Goal: Check status: Check status

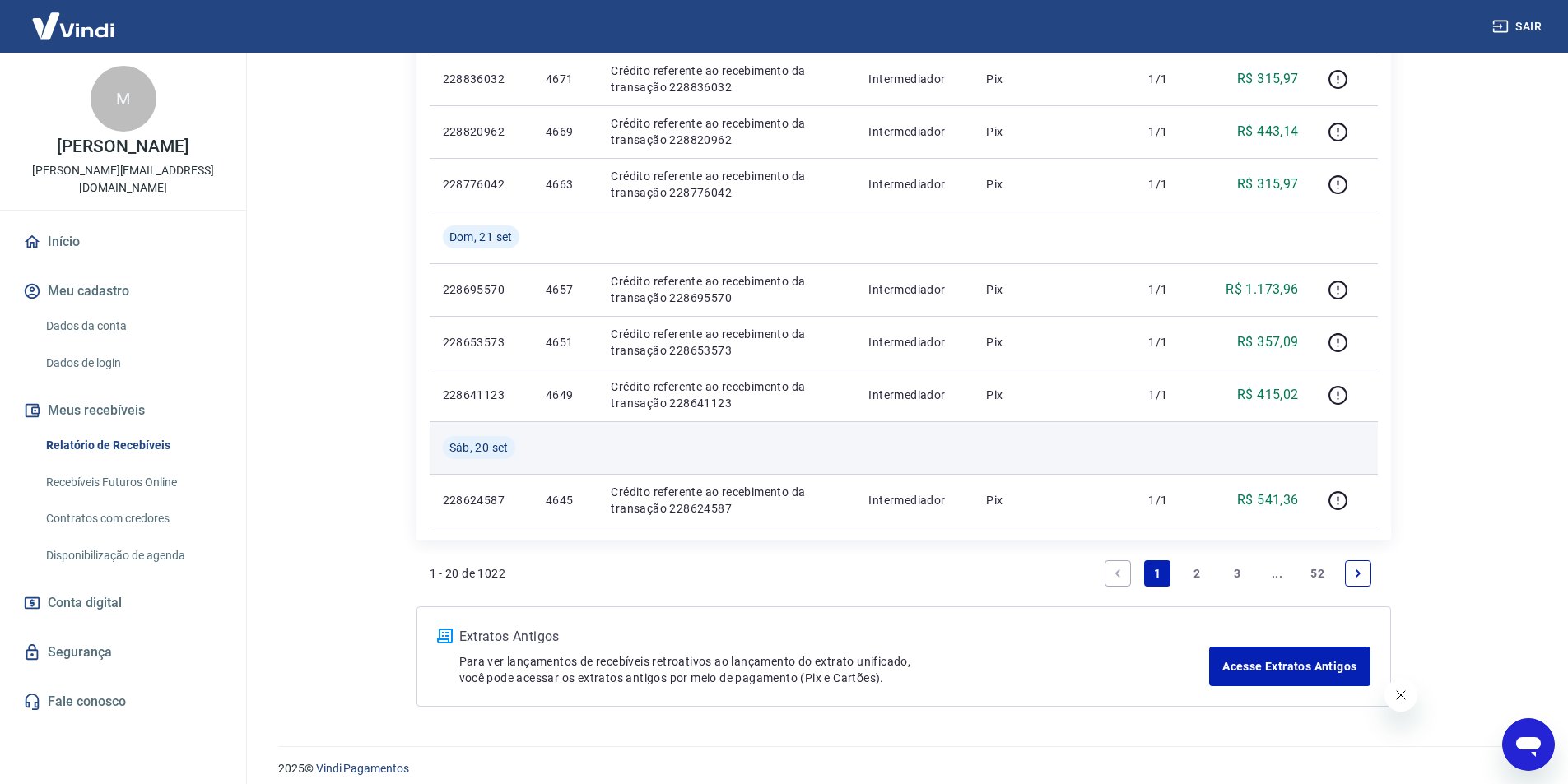
scroll to position [1140, 0]
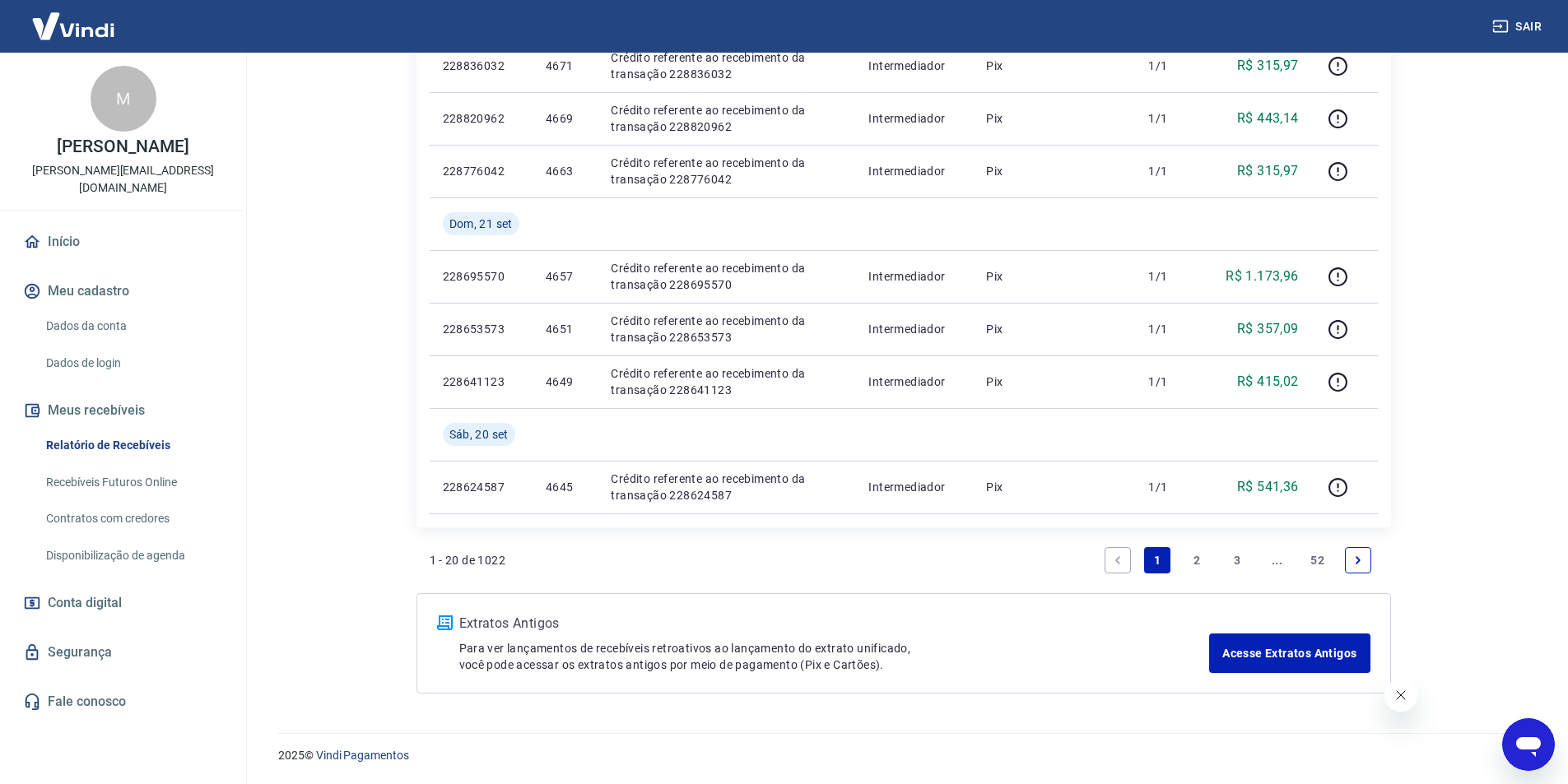
click at [1196, 560] on link "2" at bounding box center [1197, 560] width 26 height 26
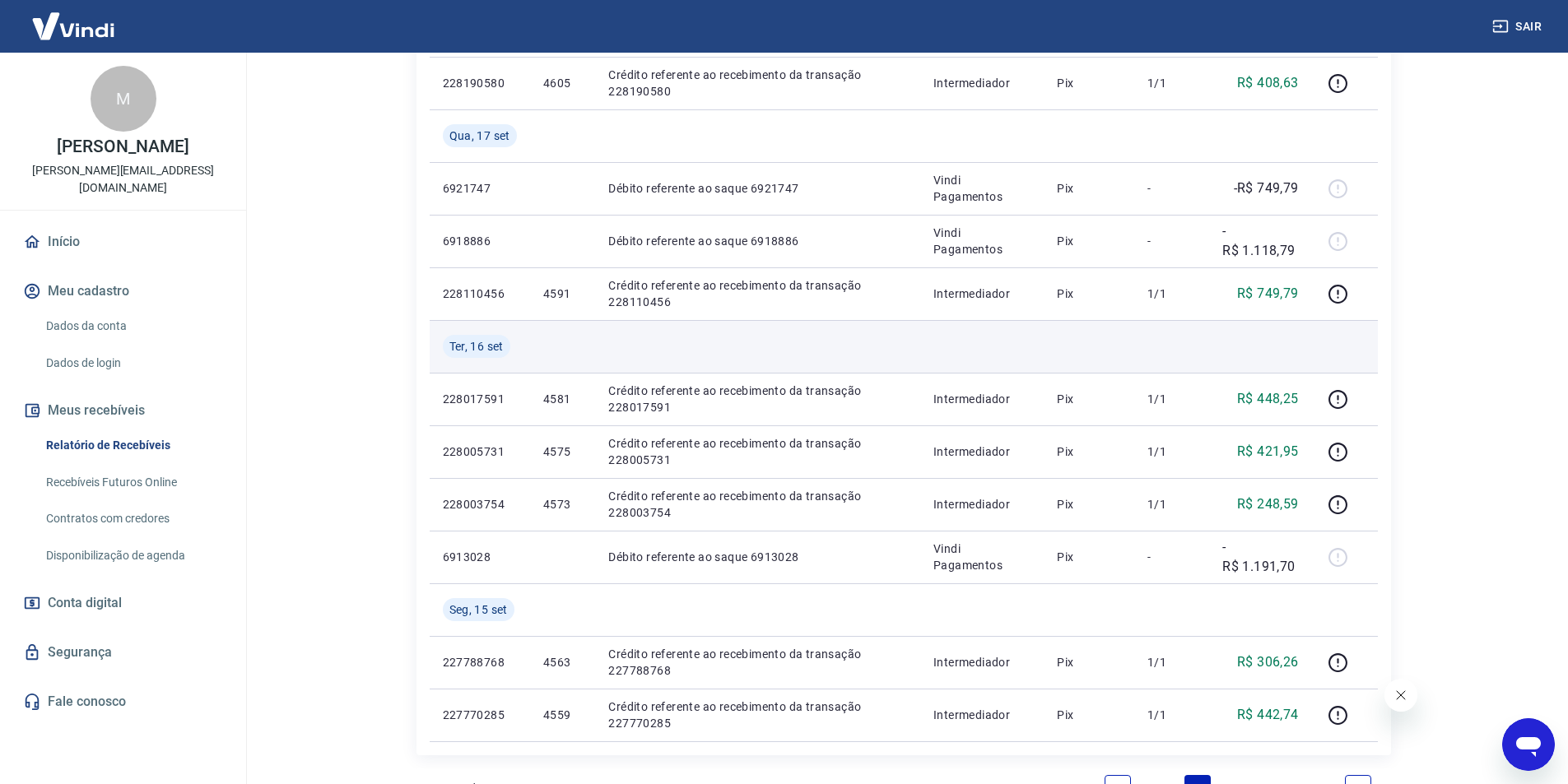
scroll to position [1192, 0]
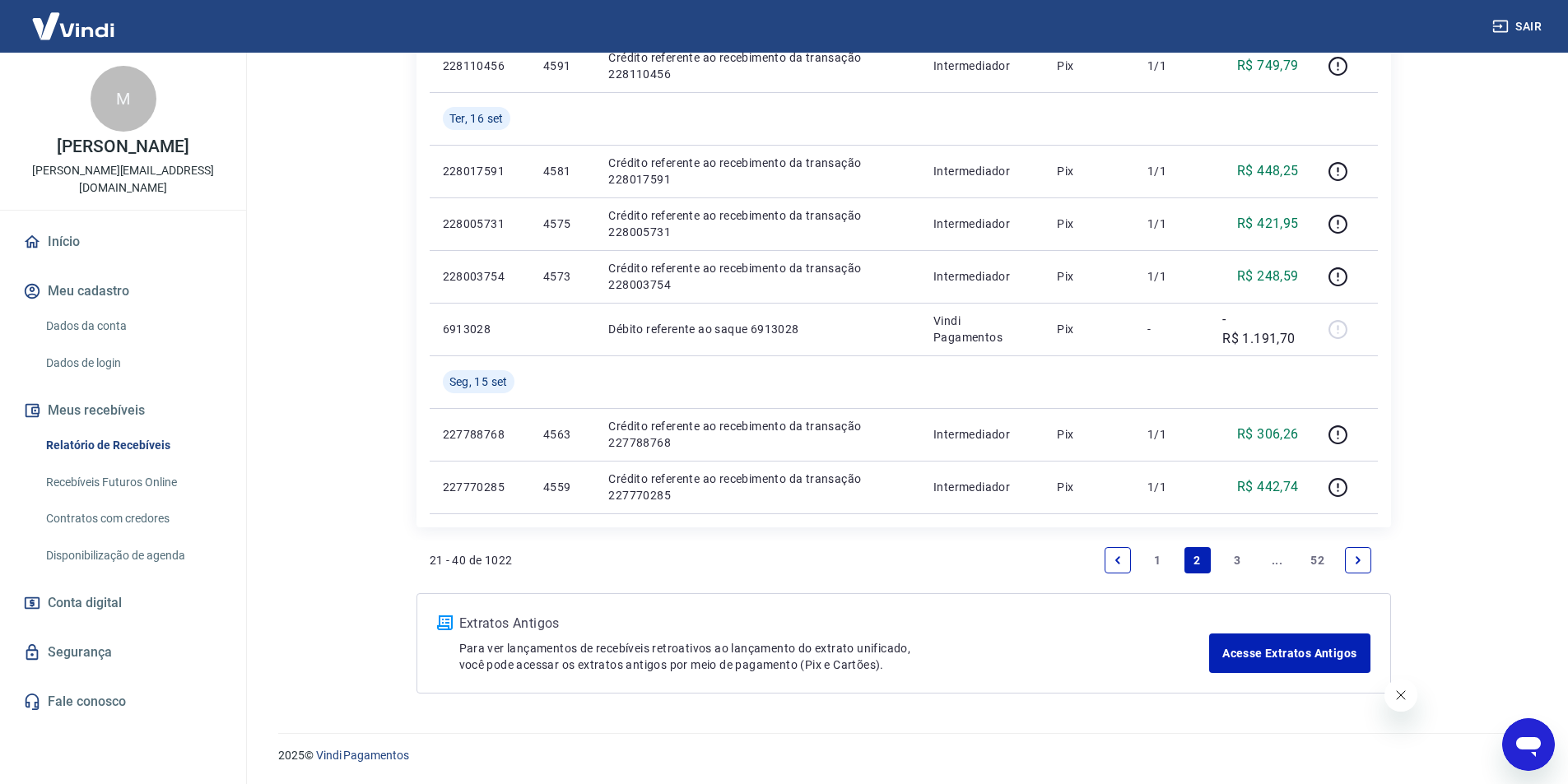
click at [1155, 559] on link "1" at bounding box center [1157, 560] width 26 height 26
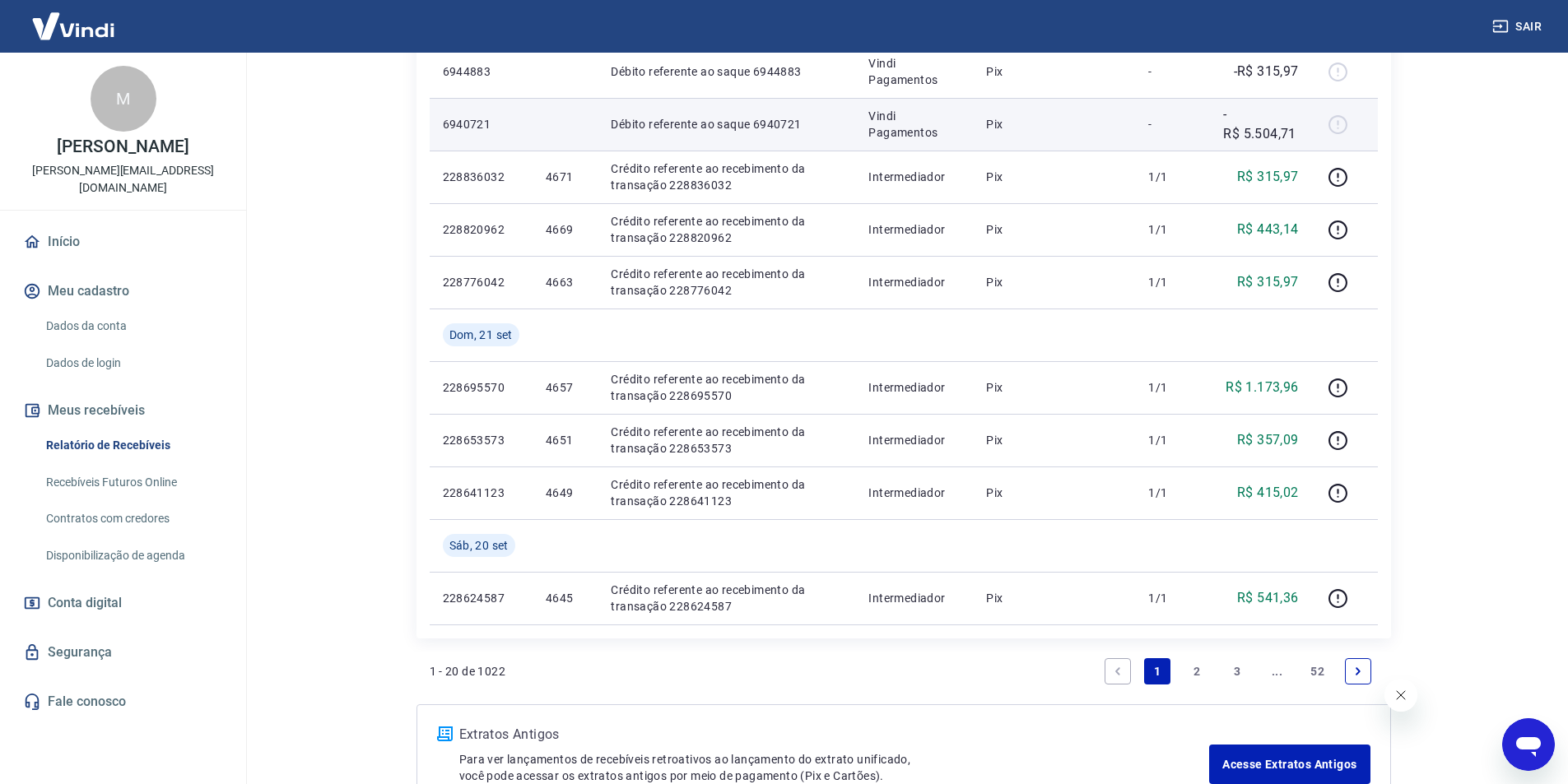
scroll to position [1140, 0]
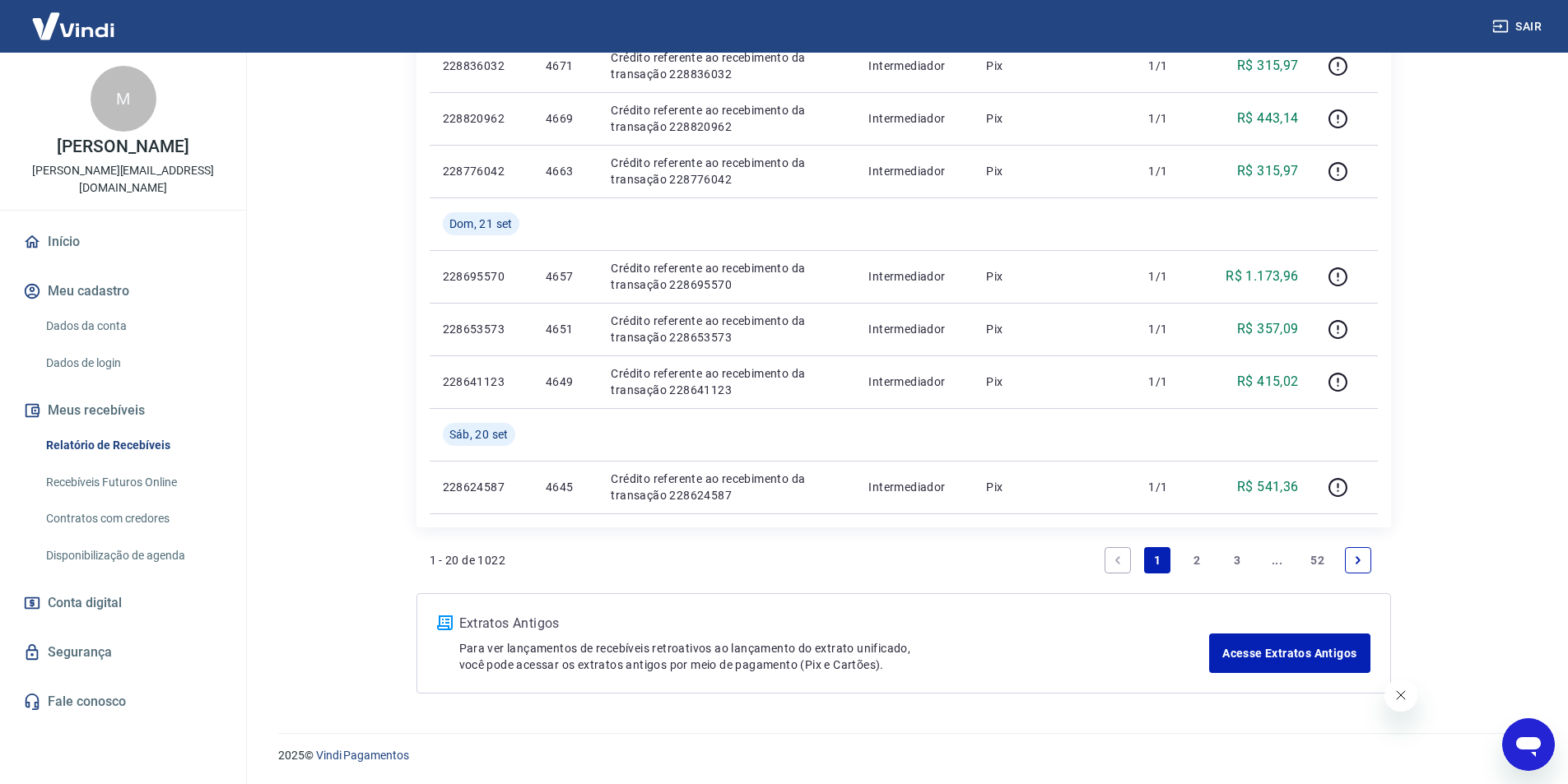
click at [1196, 556] on link "2" at bounding box center [1197, 560] width 26 height 26
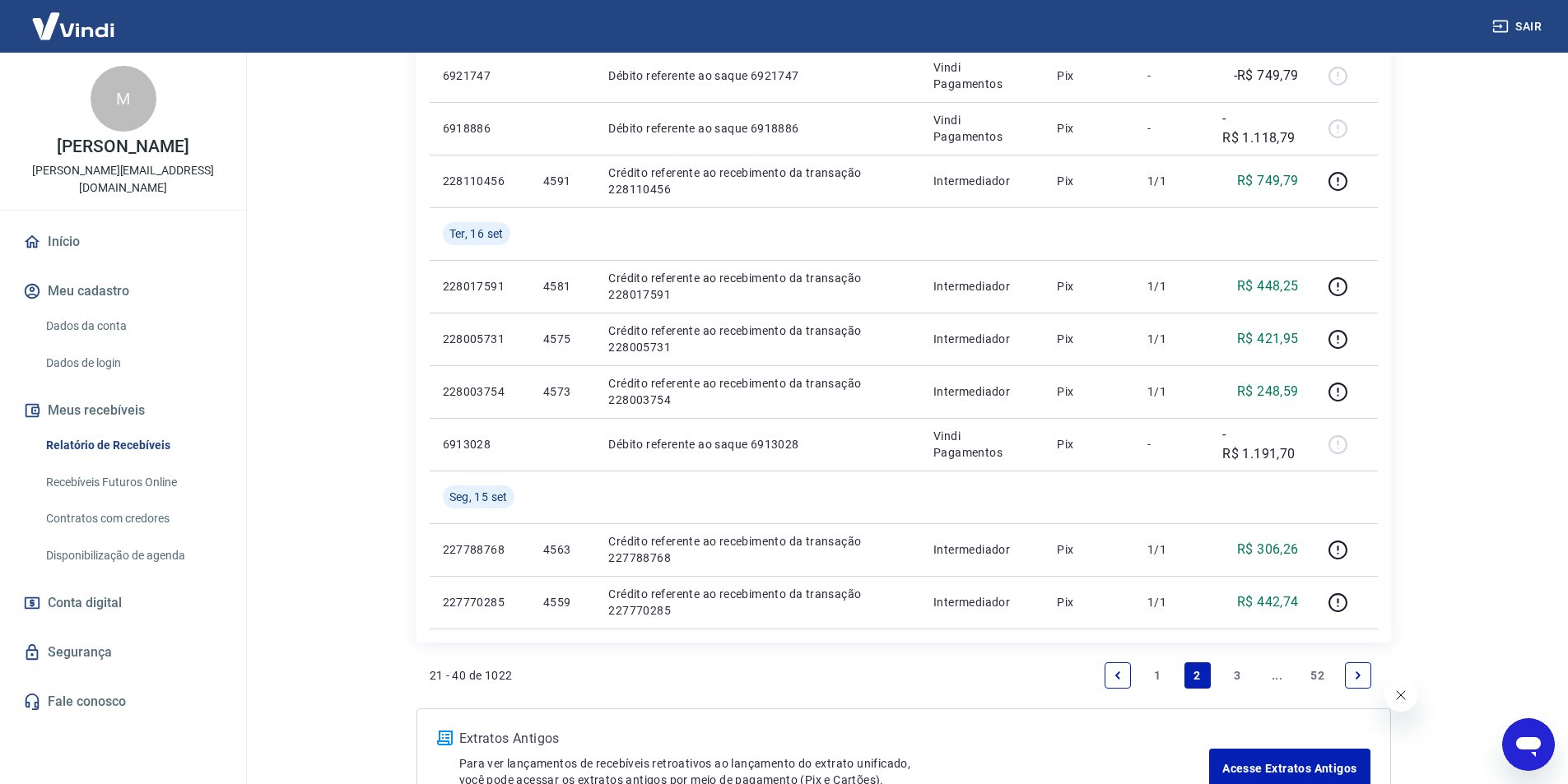
scroll to position [1192, 0]
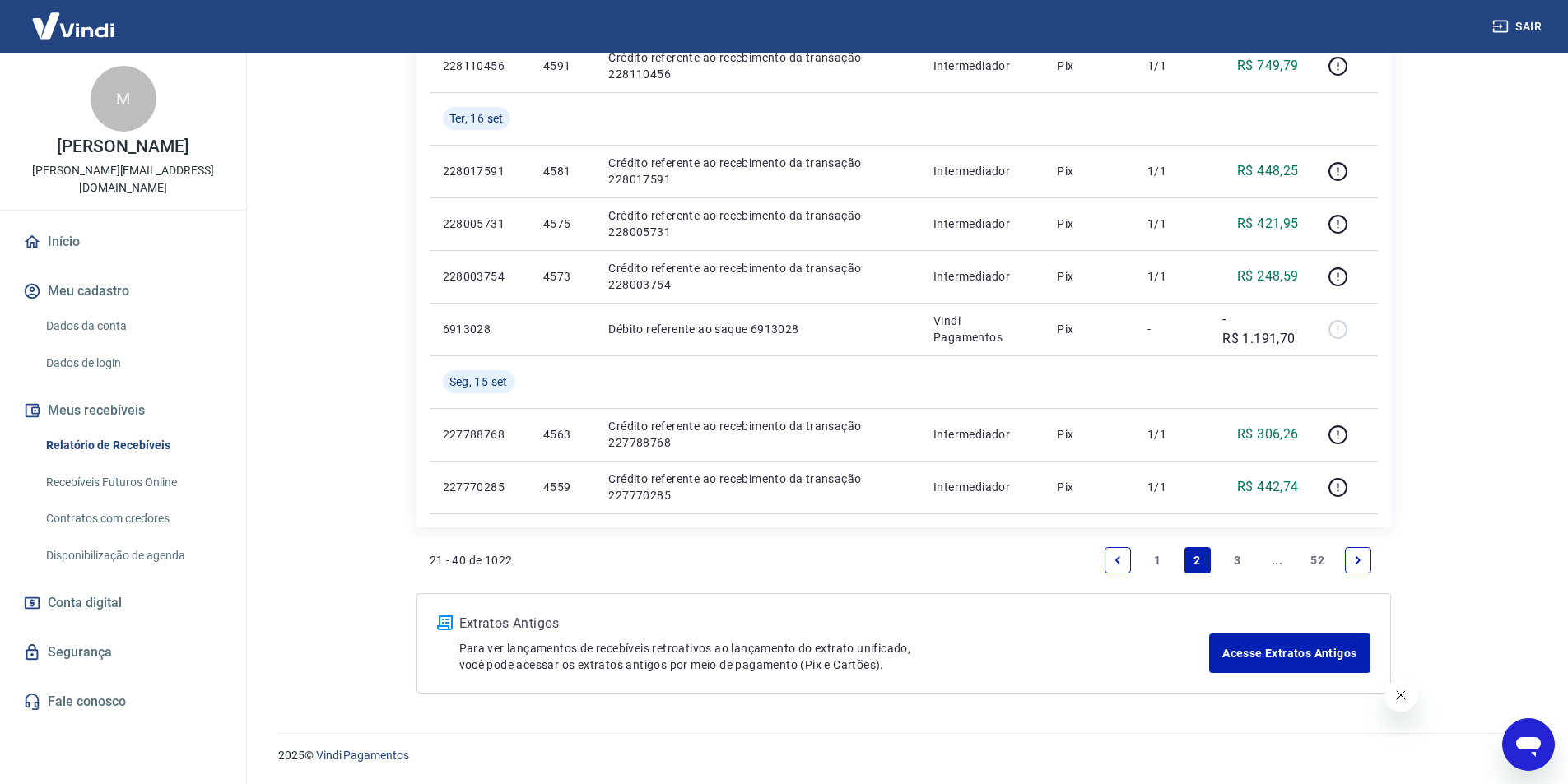
click at [1158, 560] on link "1" at bounding box center [1157, 560] width 26 height 26
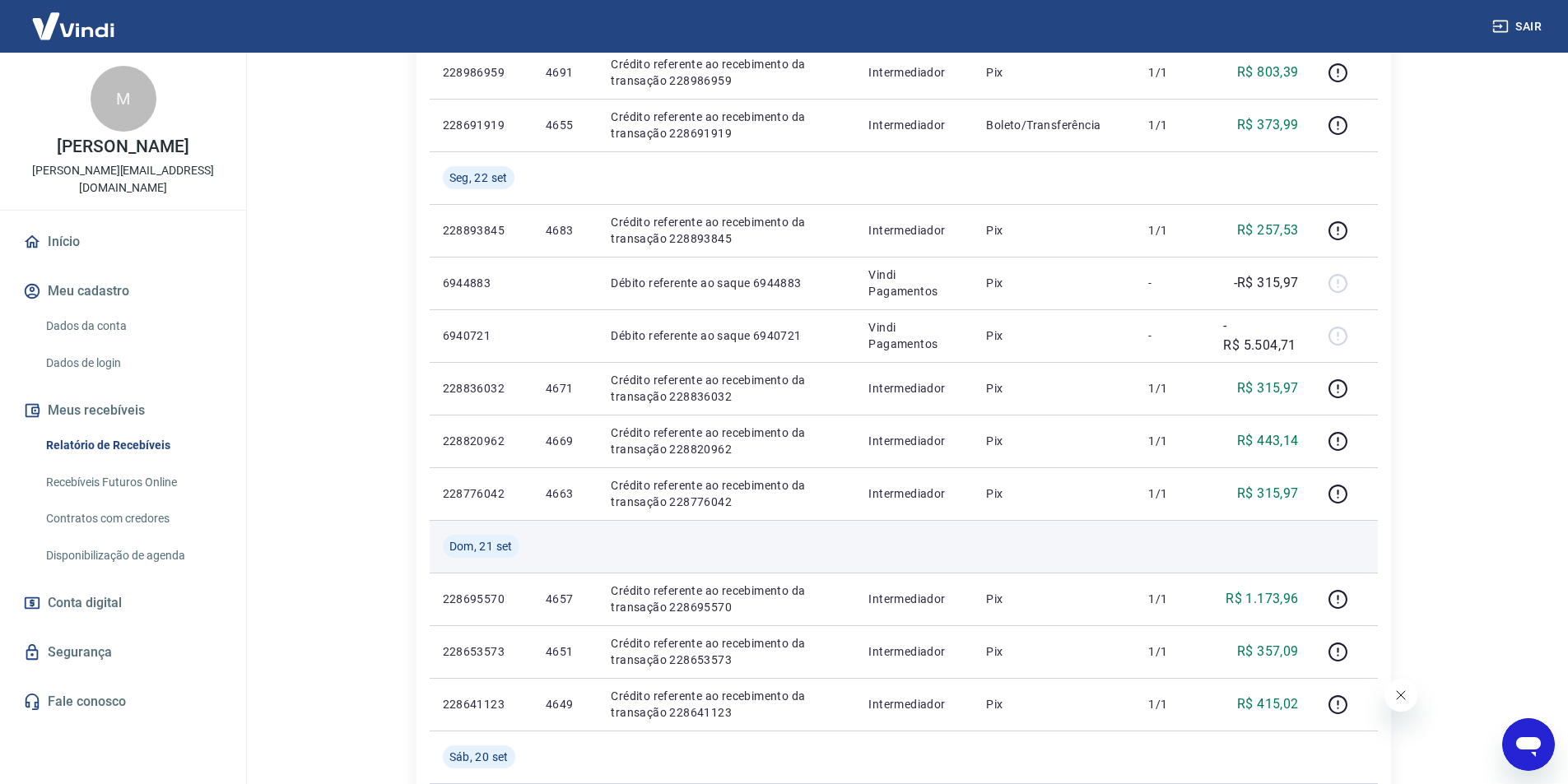
scroll to position [811, 0]
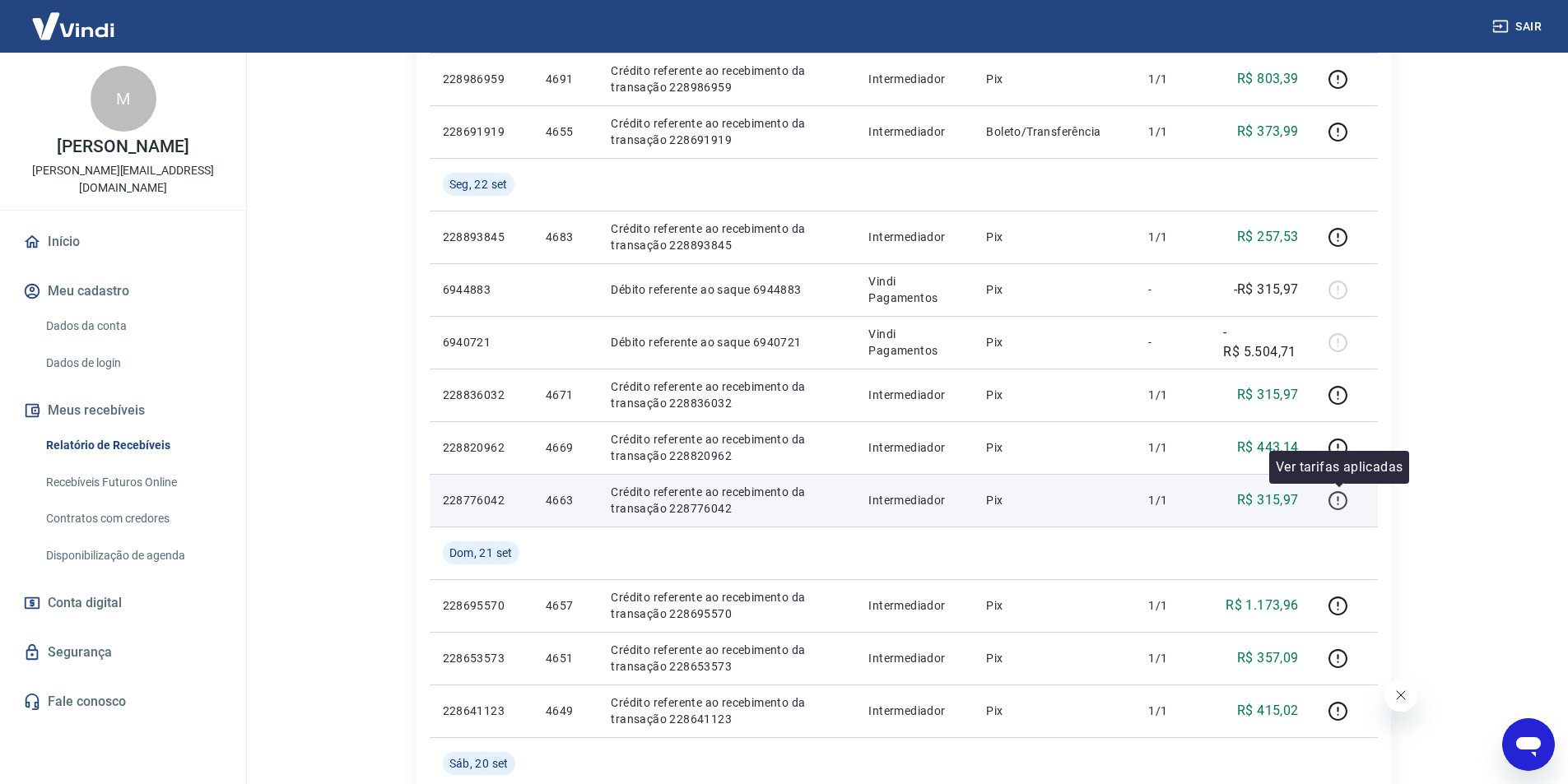
click at [1341, 499] on icon "button" at bounding box center [1337, 500] width 21 height 21
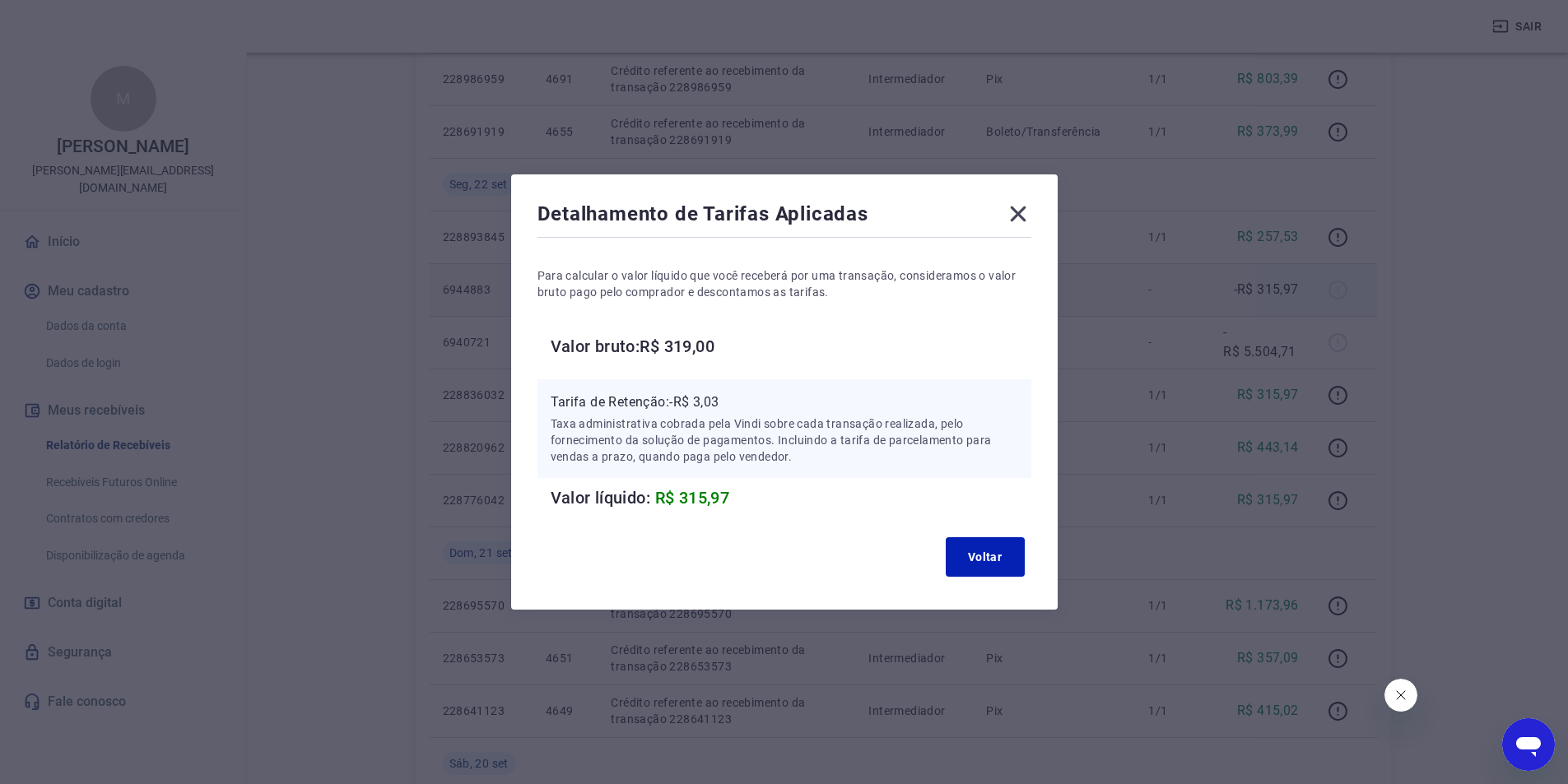
drag, startPoint x: 1026, startPoint y: 210, endPoint x: 1074, endPoint y: 277, distance: 82.4
click at [1026, 211] on icon at bounding box center [1017, 213] width 26 height 26
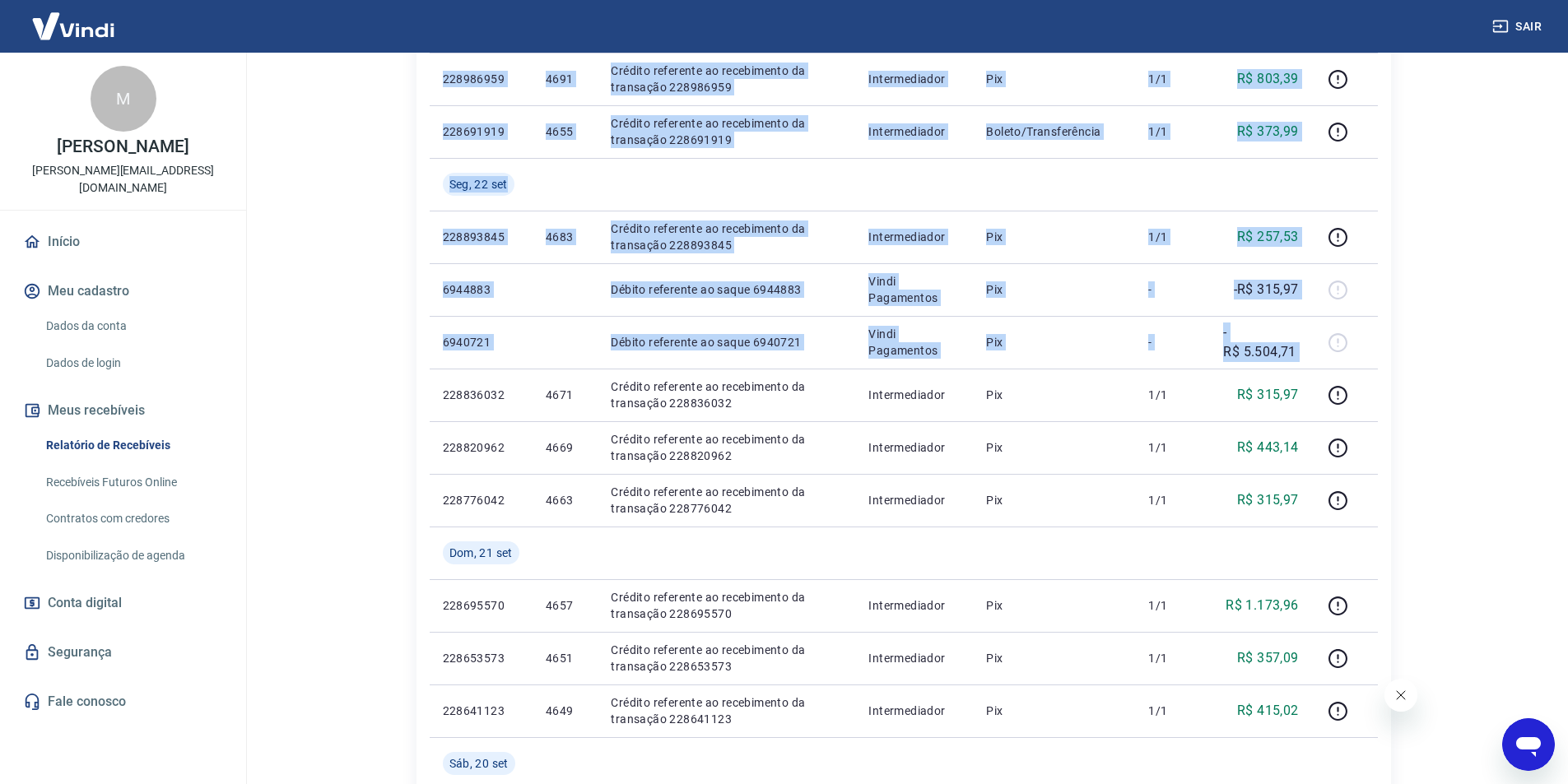
drag, startPoint x: 431, startPoint y: 390, endPoint x: 1385, endPoint y: 451, distance: 955.9
click at [1385, 451] on div "ID Pedido Descrição Origem Pagamento Parcelas Valor Líq. Tarifas Qua, 24 set 69…" at bounding box center [903, 159] width 975 height 1397
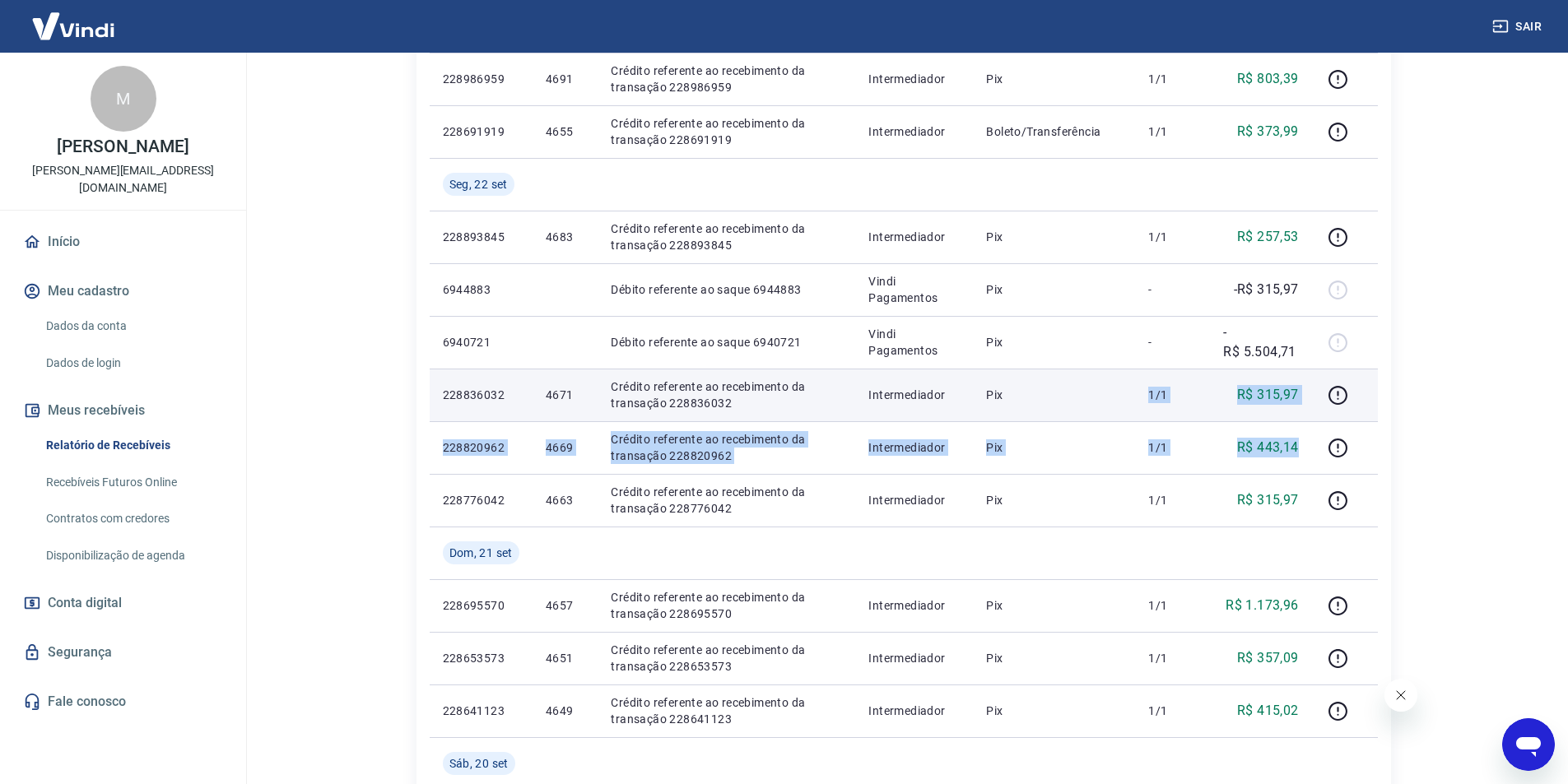
drag, startPoint x: 1304, startPoint y: 451, endPoint x: 1082, endPoint y: 393, distance: 229.5
click at [1082, 393] on tbody "Qua, 24 set 6955135 Débito referente ao saque 6955135 Vindi Pagamentos Transfer…" at bounding box center [903, 184] width 948 height 1317
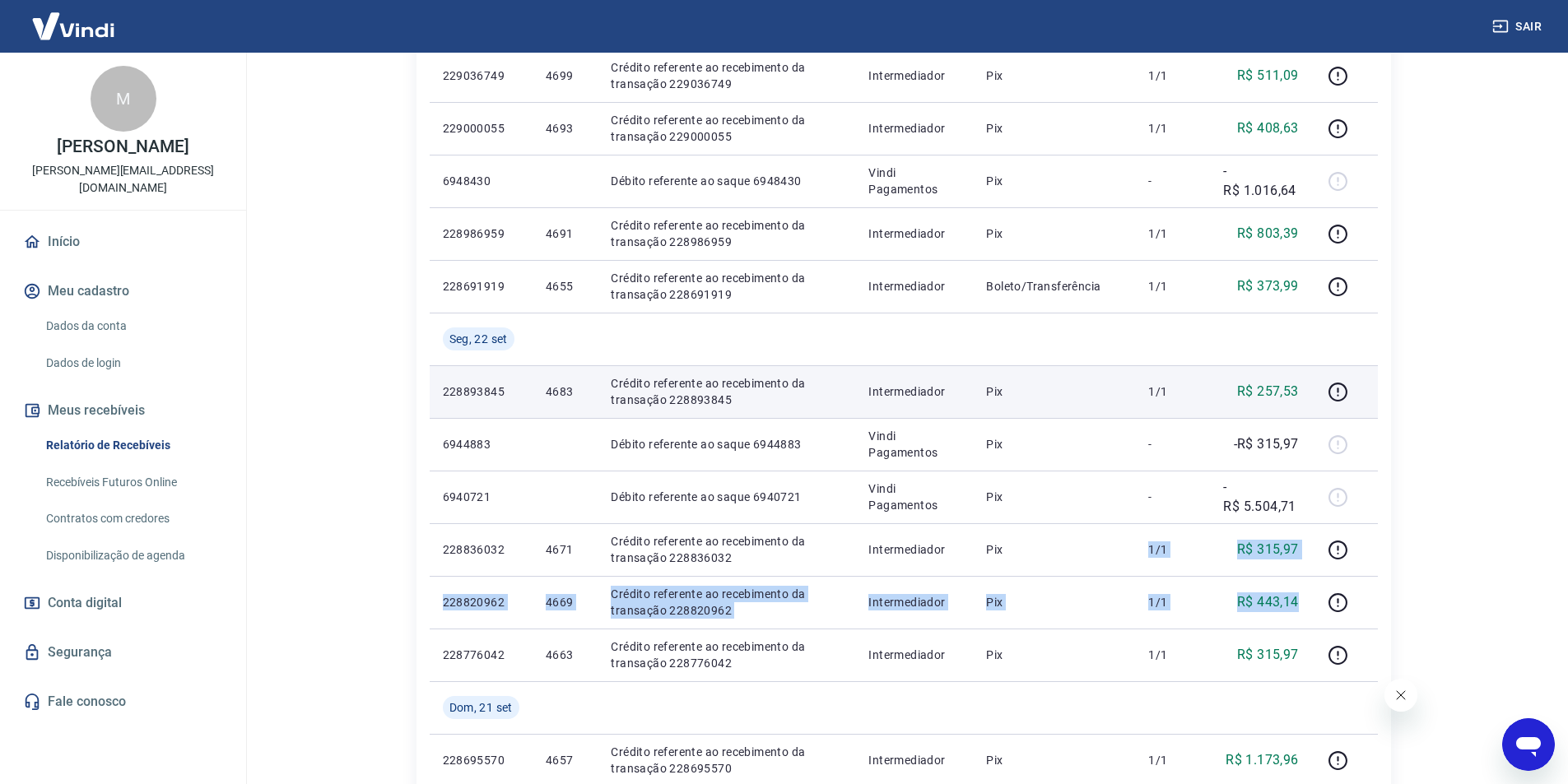
scroll to position [646, 0]
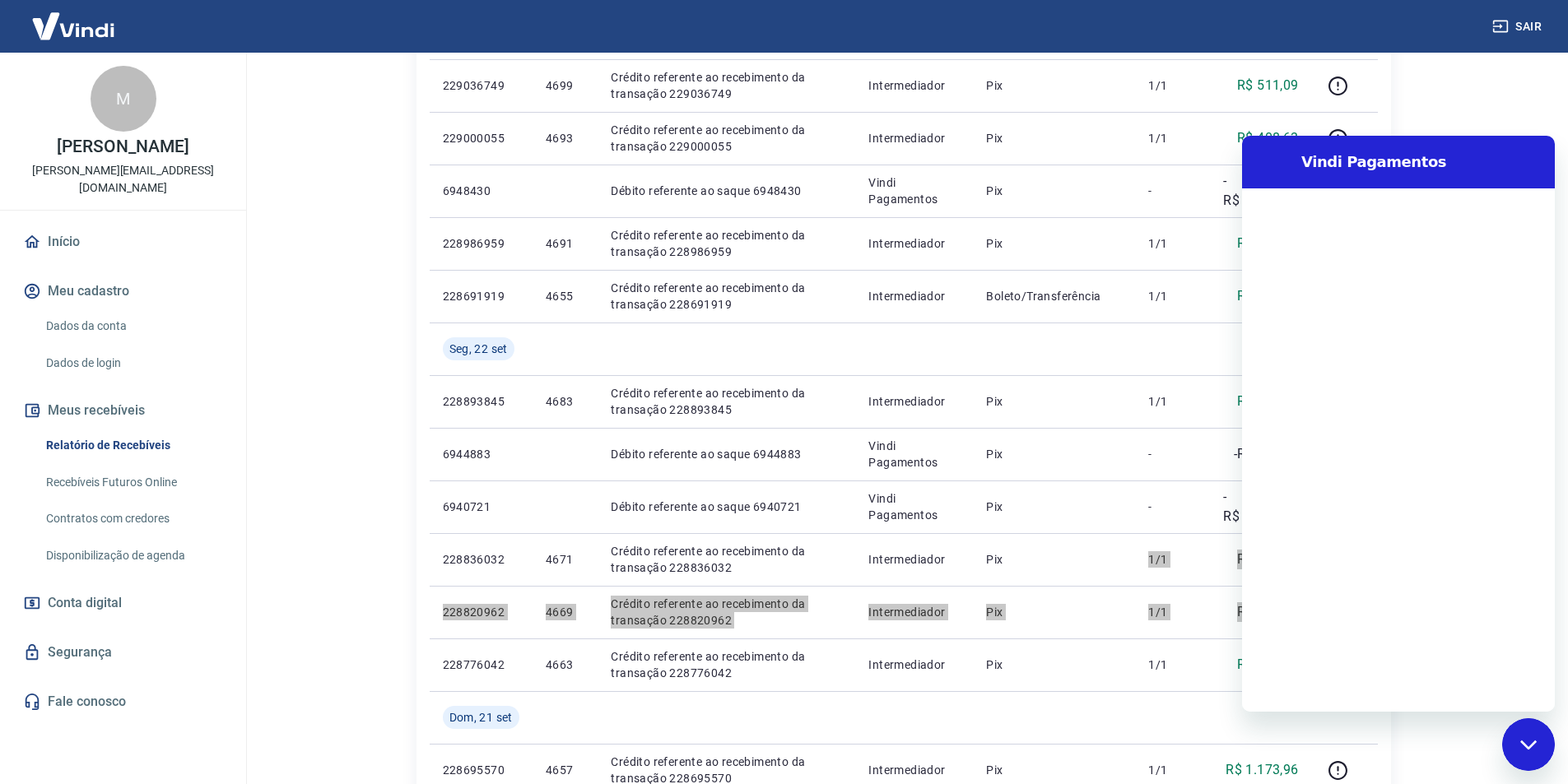
scroll to position [0, 0]
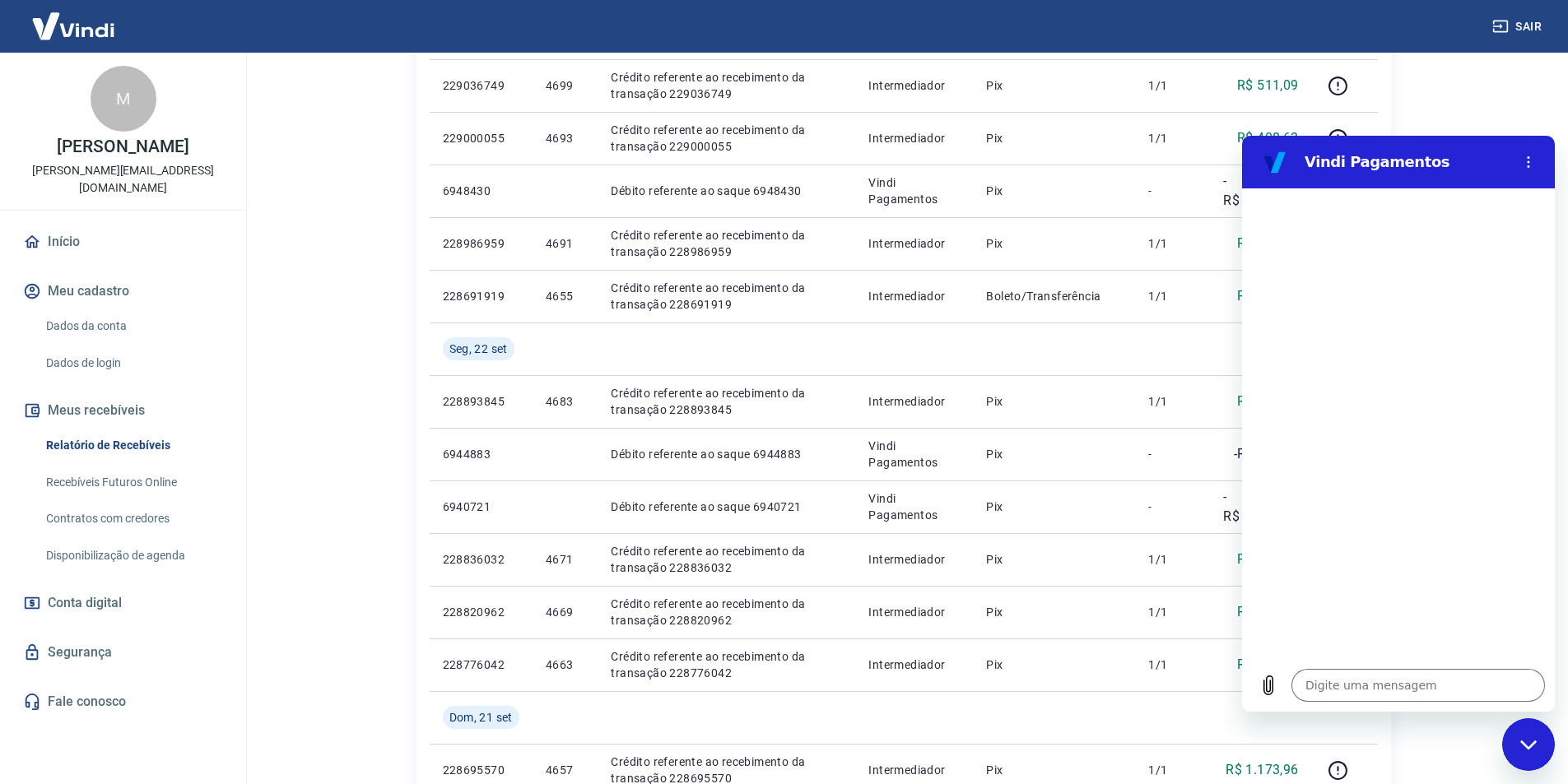
click at [1534, 740] on icon "Fechar janela de mensagens" at bounding box center [1529, 745] width 18 height 11
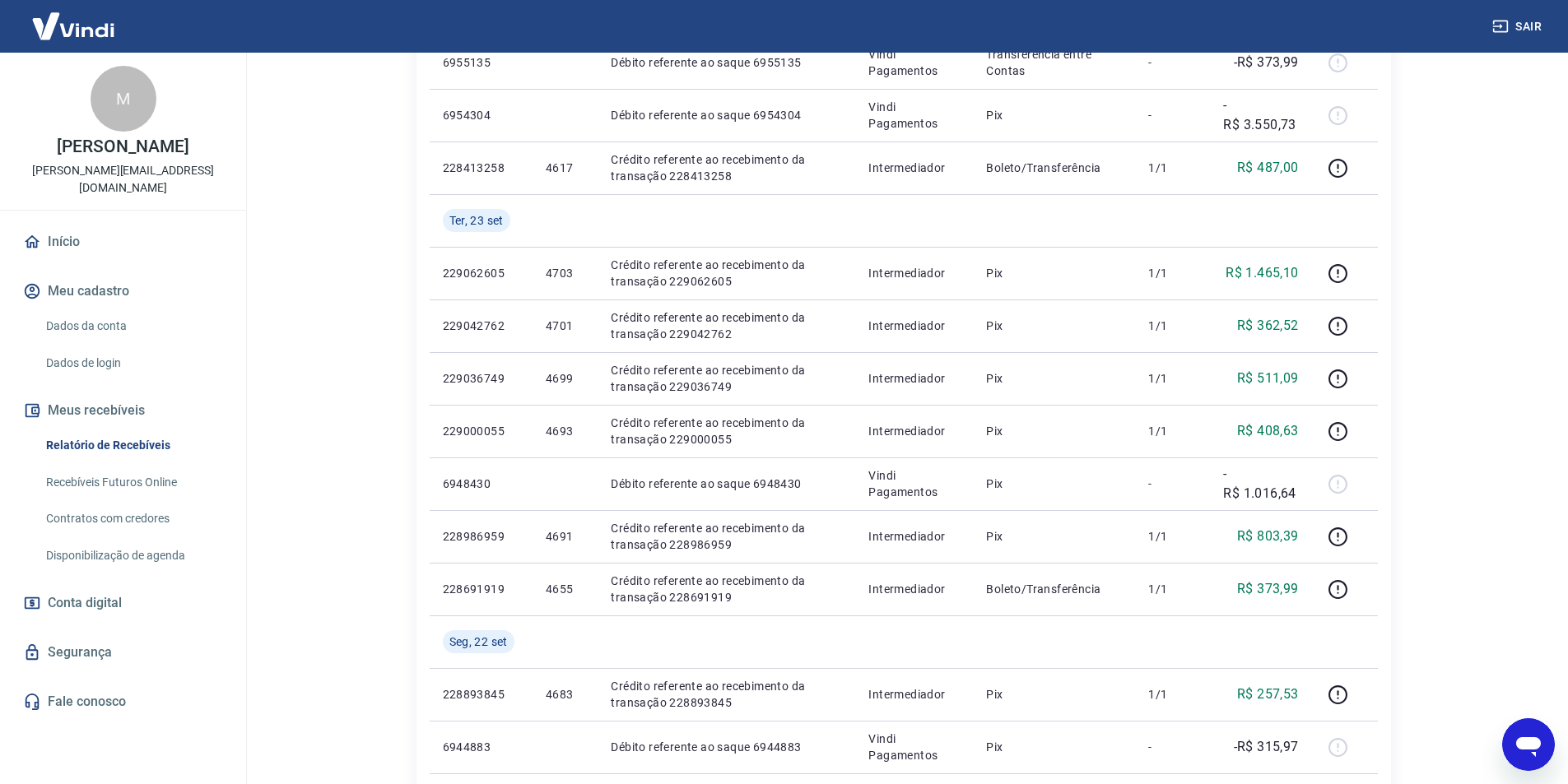
scroll to position [329, 0]
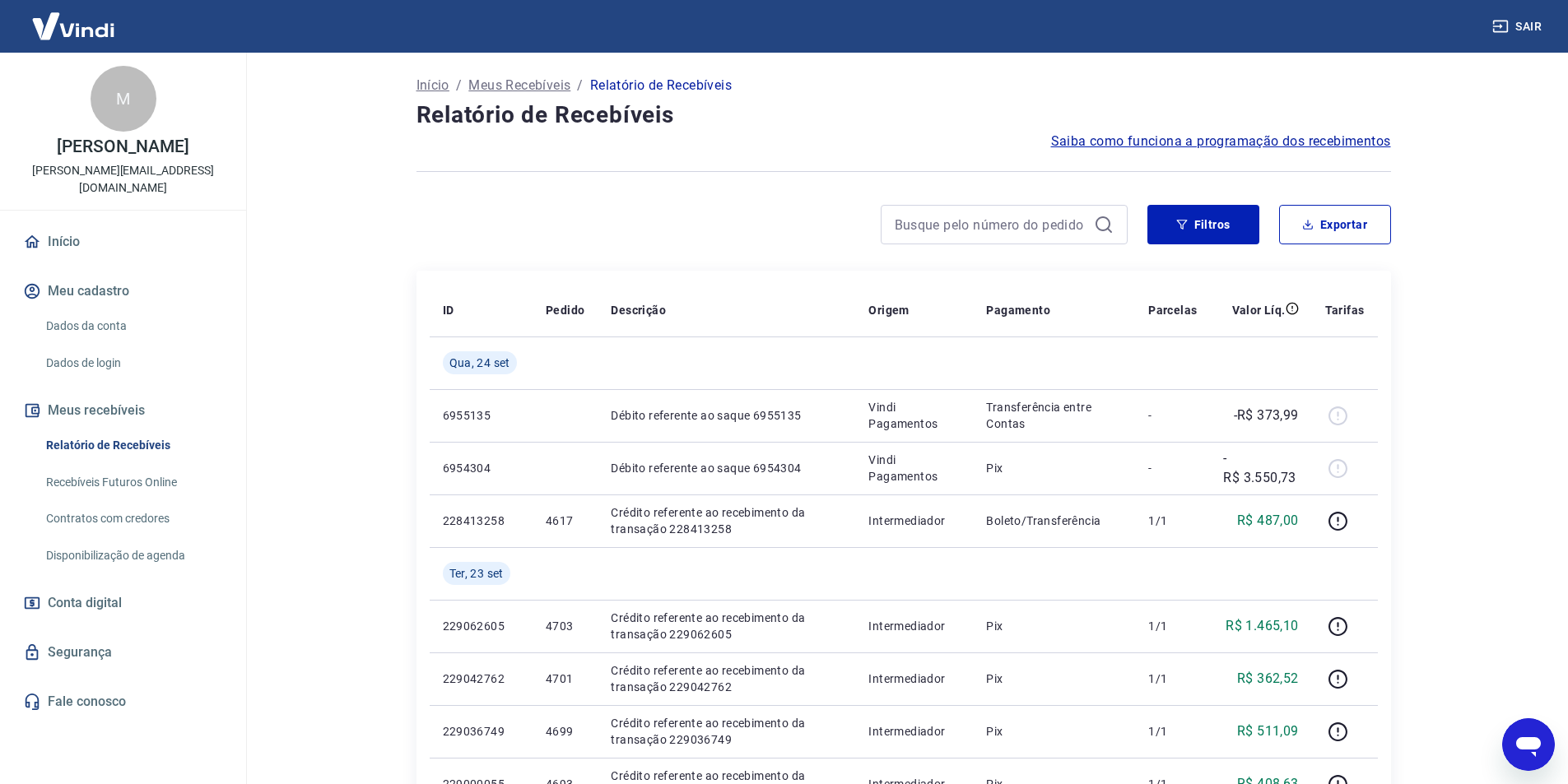
type textarea "x"
click at [437, 87] on p "Início" at bounding box center [432, 86] width 33 height 20
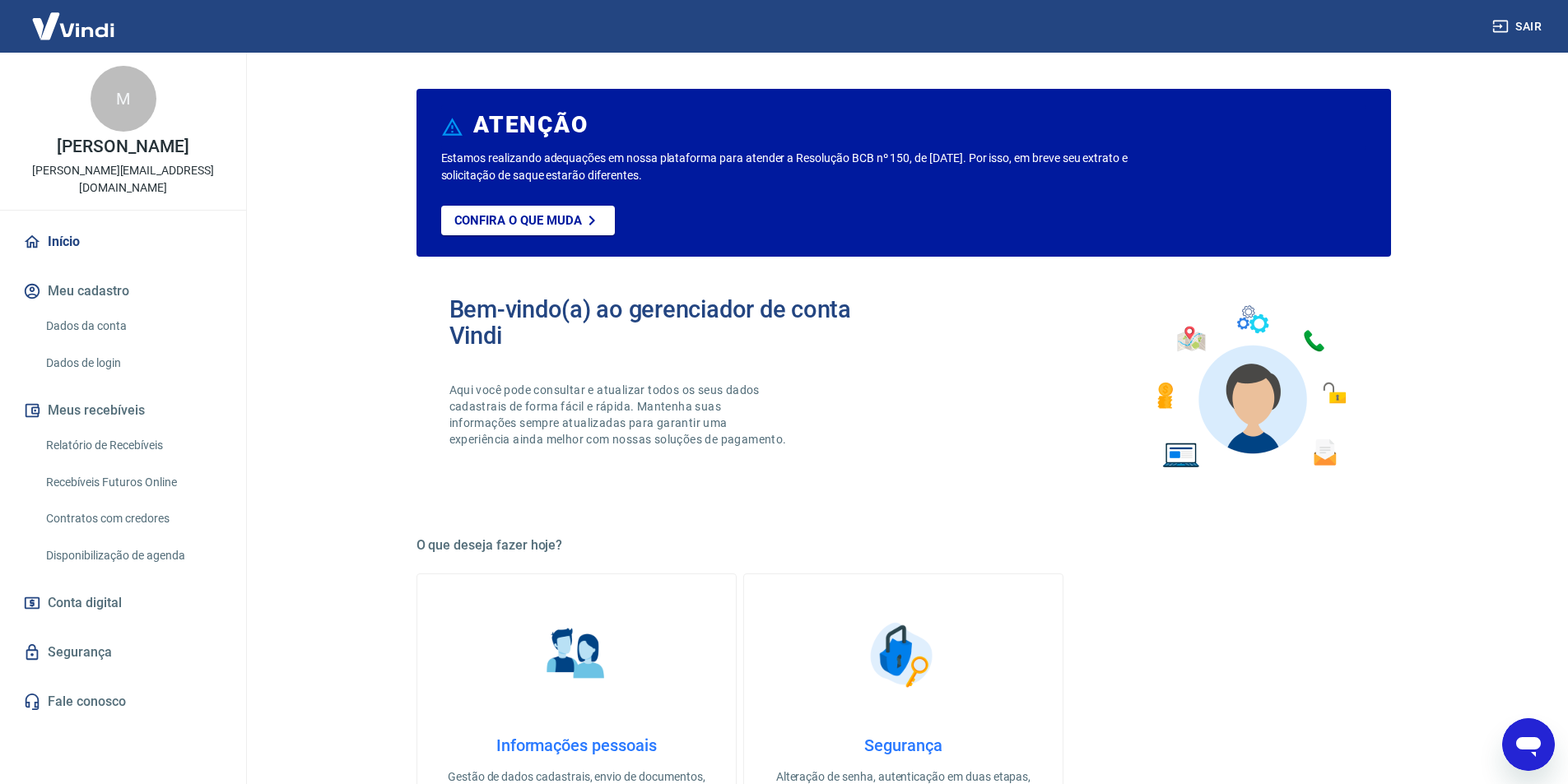
click at [140, 429] on link "Relatório de Recebíveis" at bounding box center [133, 446] width 187 height 34
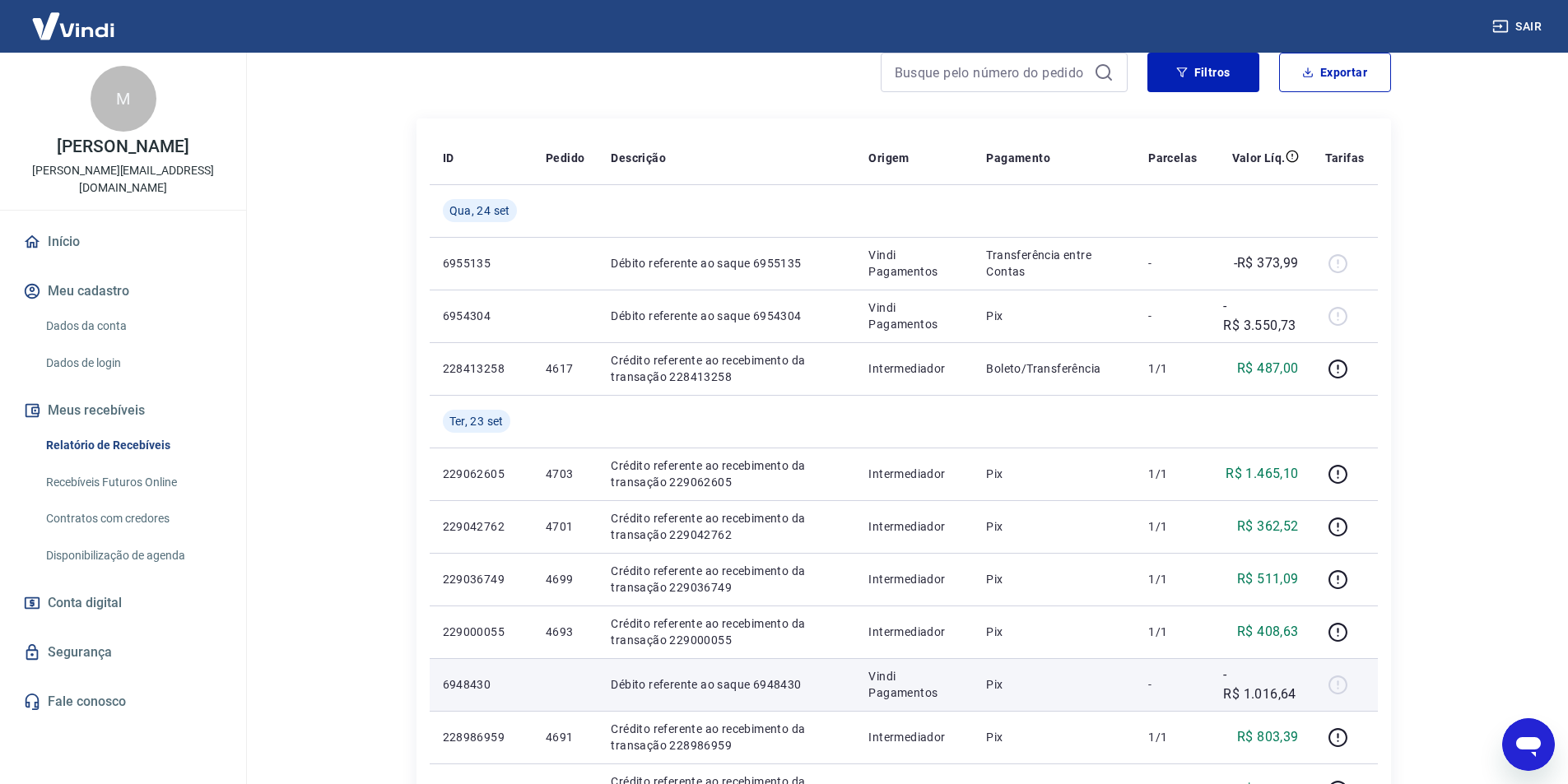
scroll to position [165, 0]
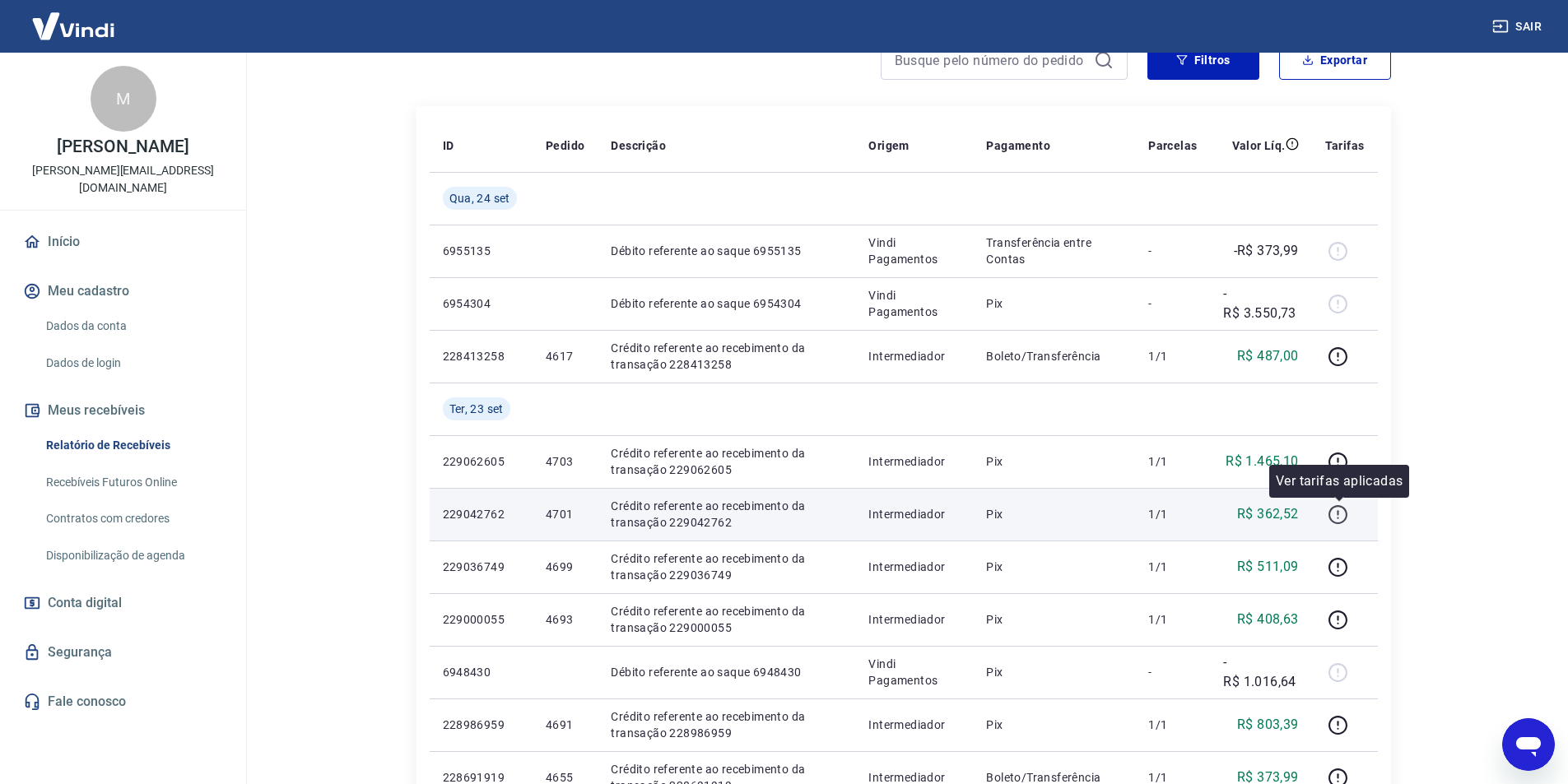
click at [1343, 515] on icon "button" at bounding box center [1337, 515] width 21 height 21
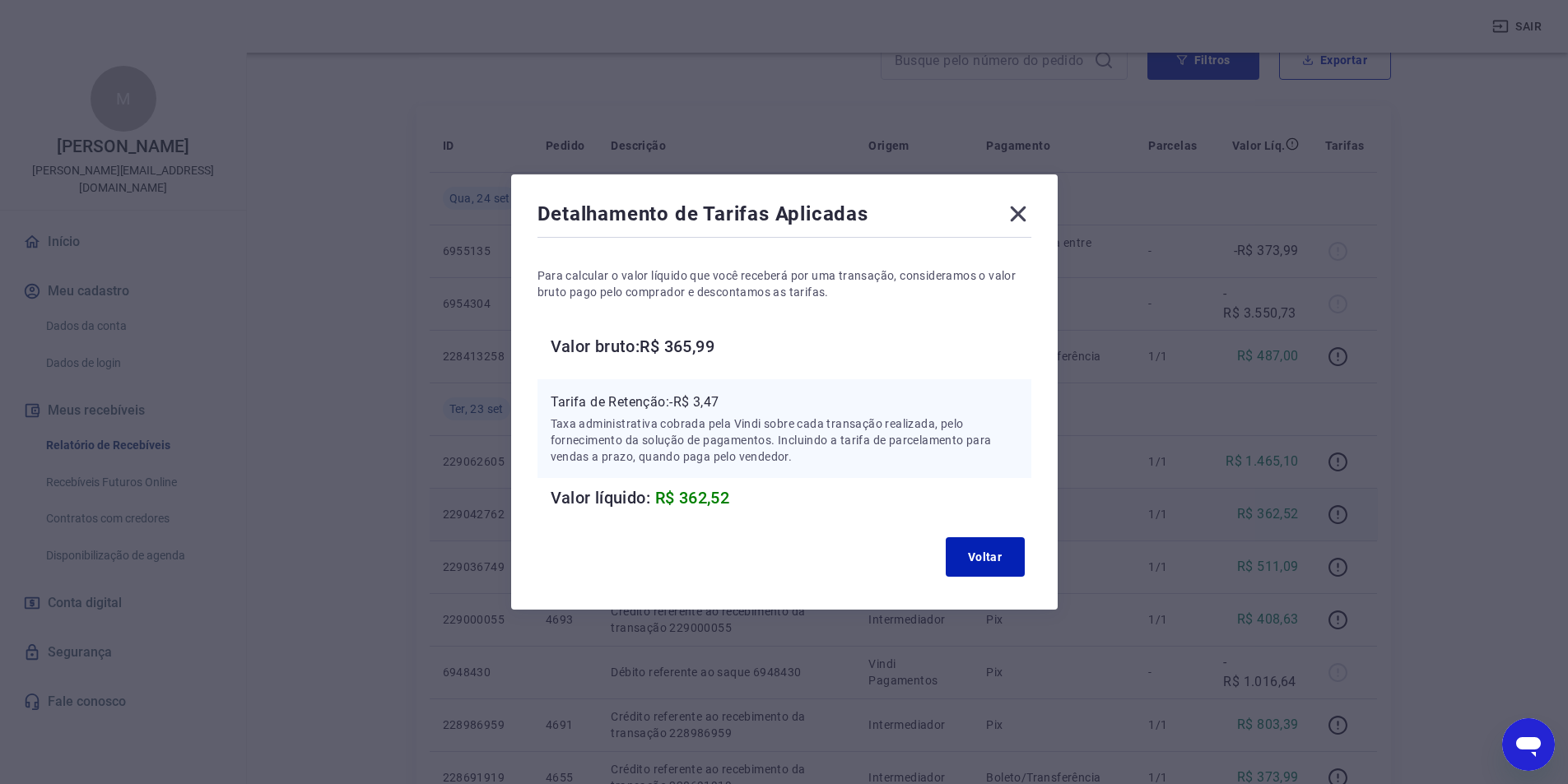
click at [1028, 213] on icon at bounding box center [1017, 213] width 26 height 26
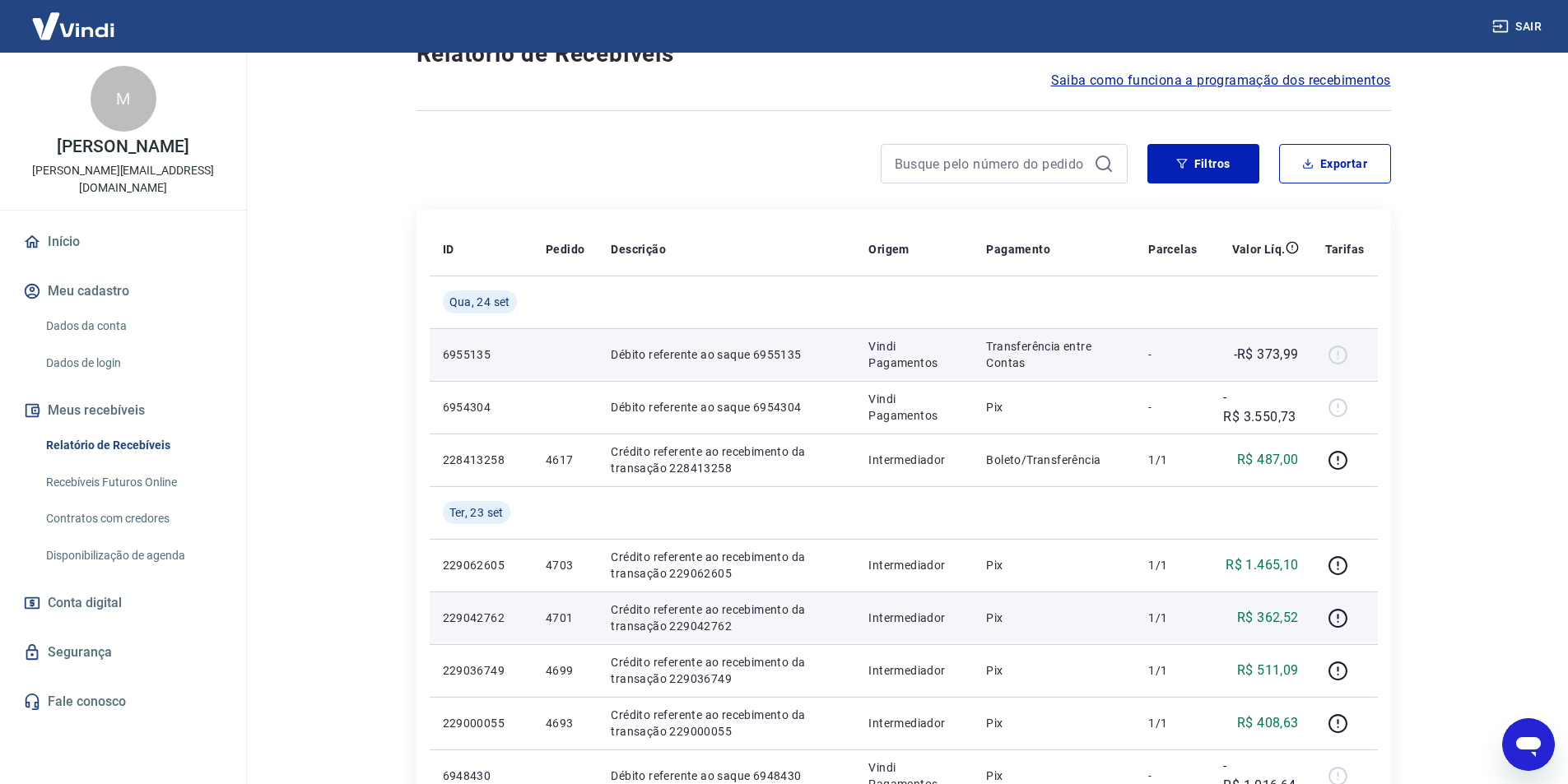
scroll to position [0, 0]
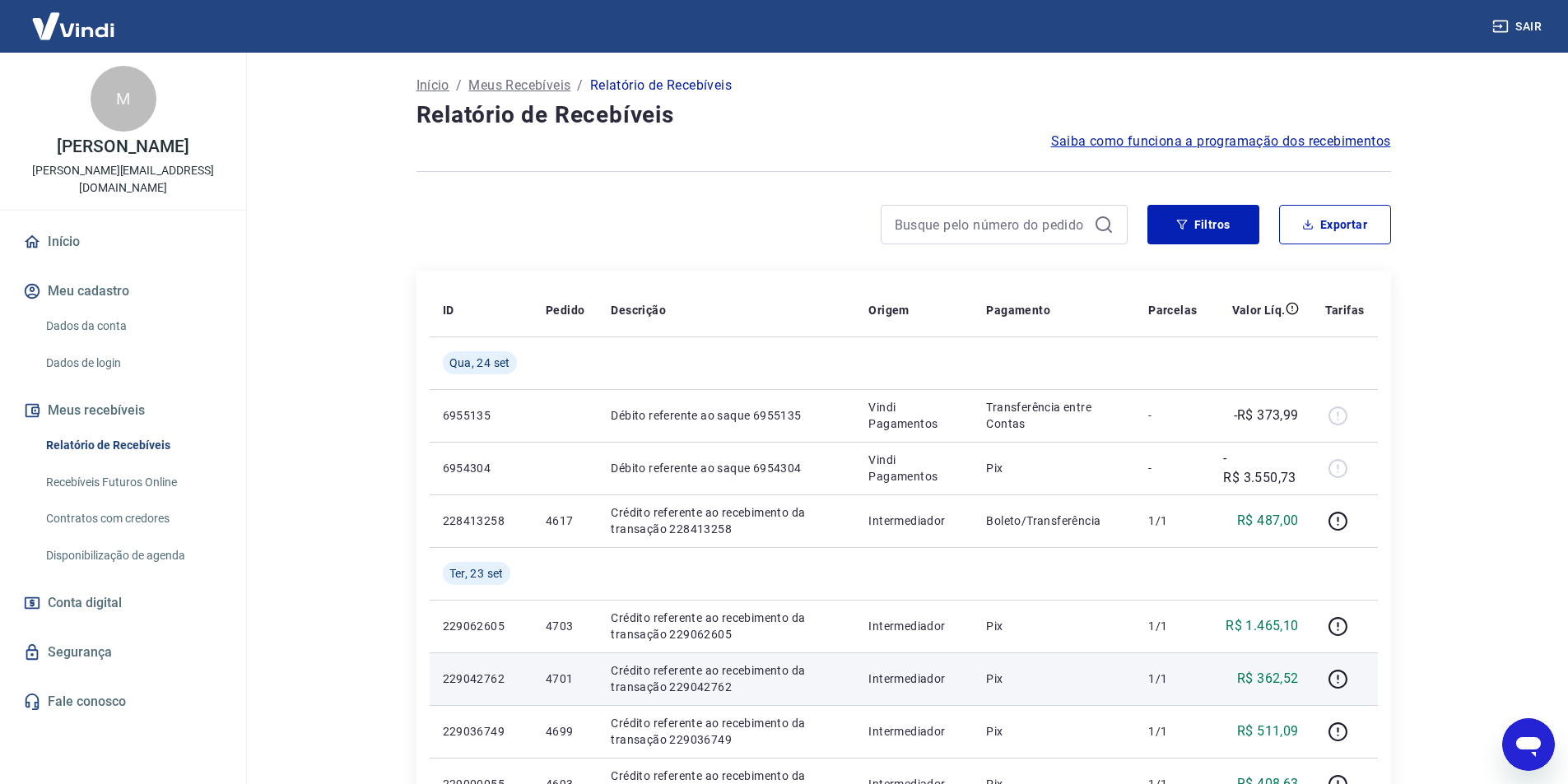
click at [90, 25] on img at bounding box center [73, 26] width 107 height 50
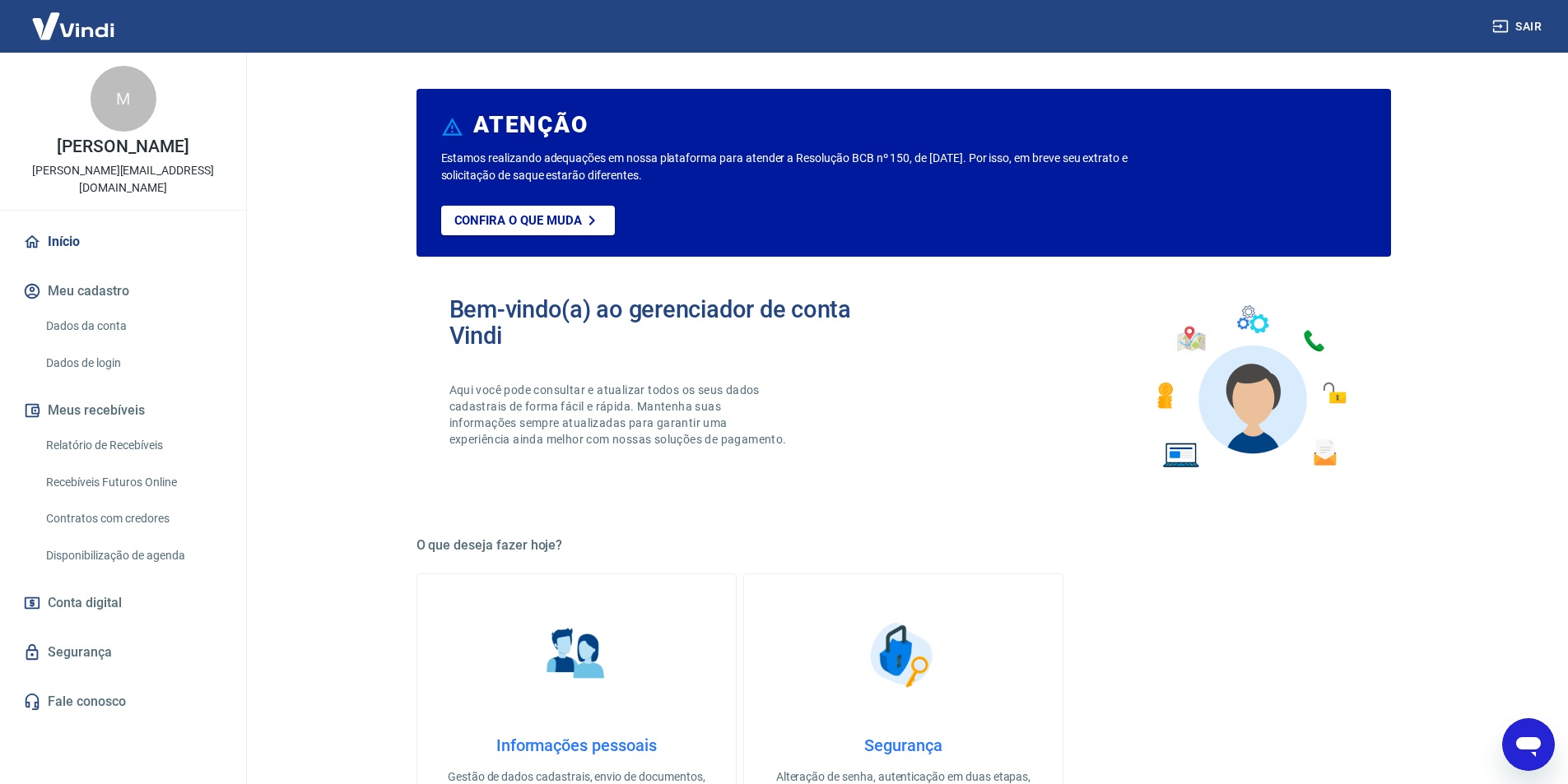
click at [87, 26] on img at bounding box center [73, 26] width 107 height 50
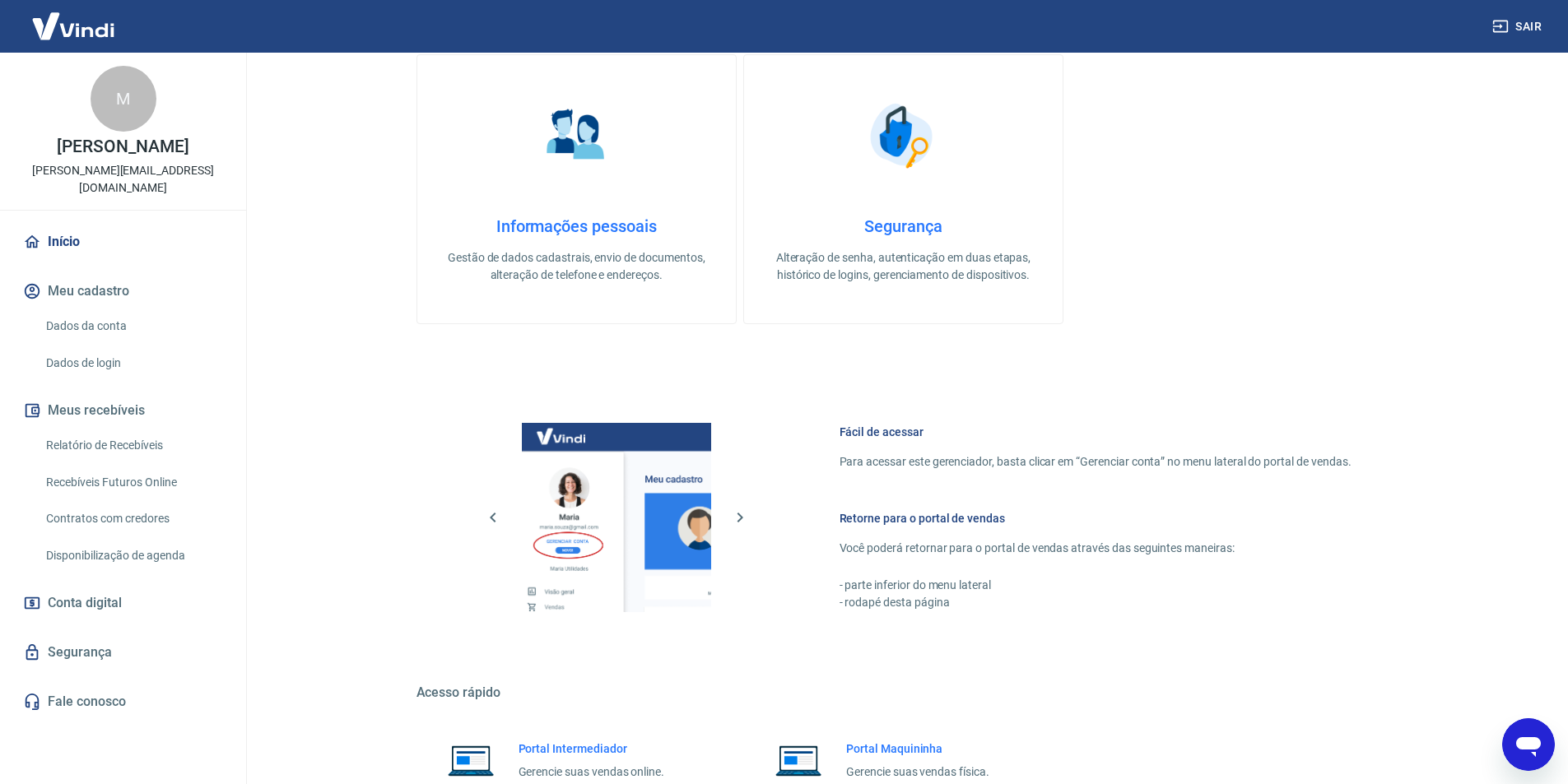
scroll to position [669, 0]
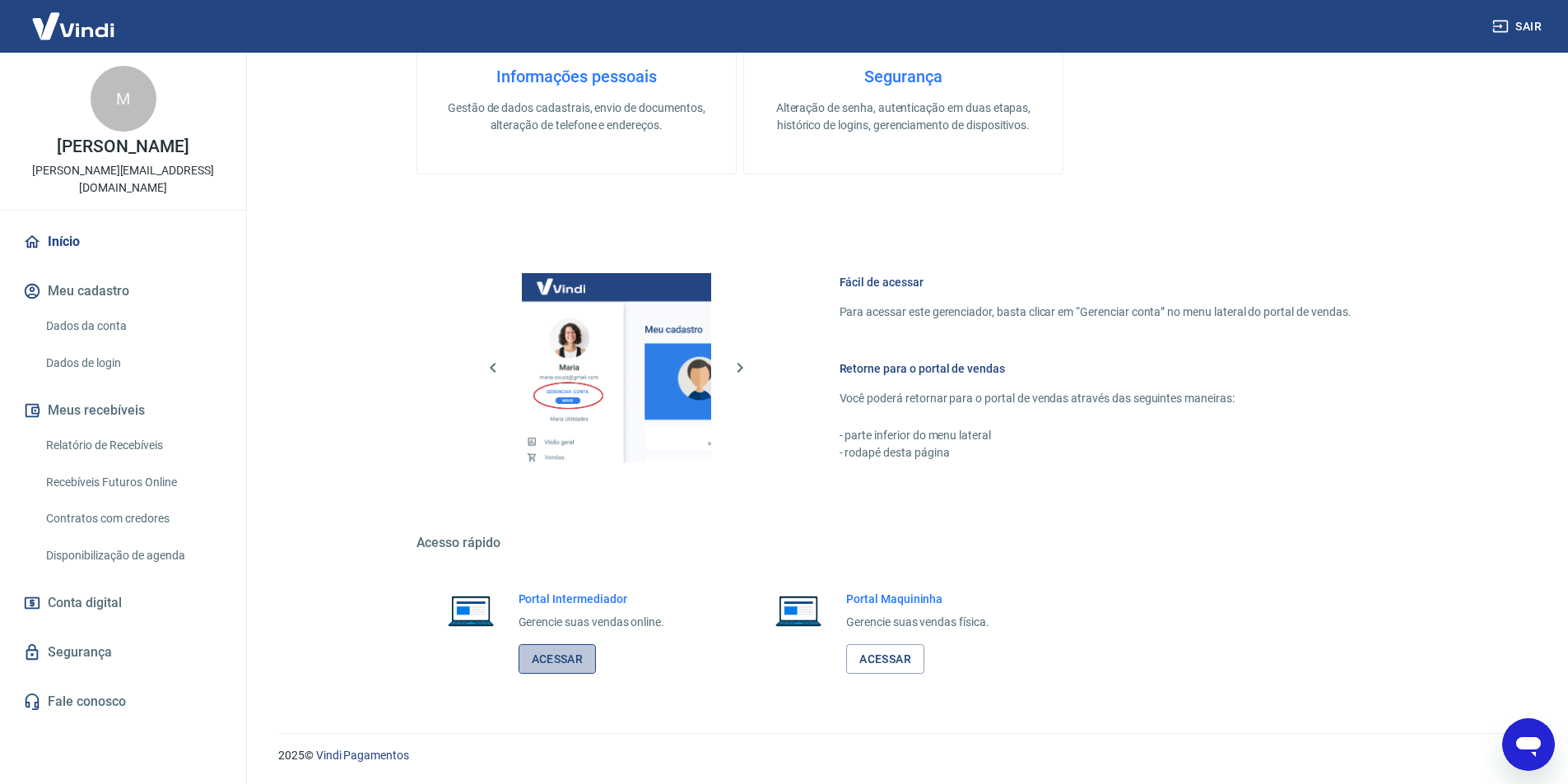
click at [548, 660] on link "Acessar" at bounding box center [557, 660] width 78 height 30
